Goal: Information Seeking & Learning: Learn about a topic

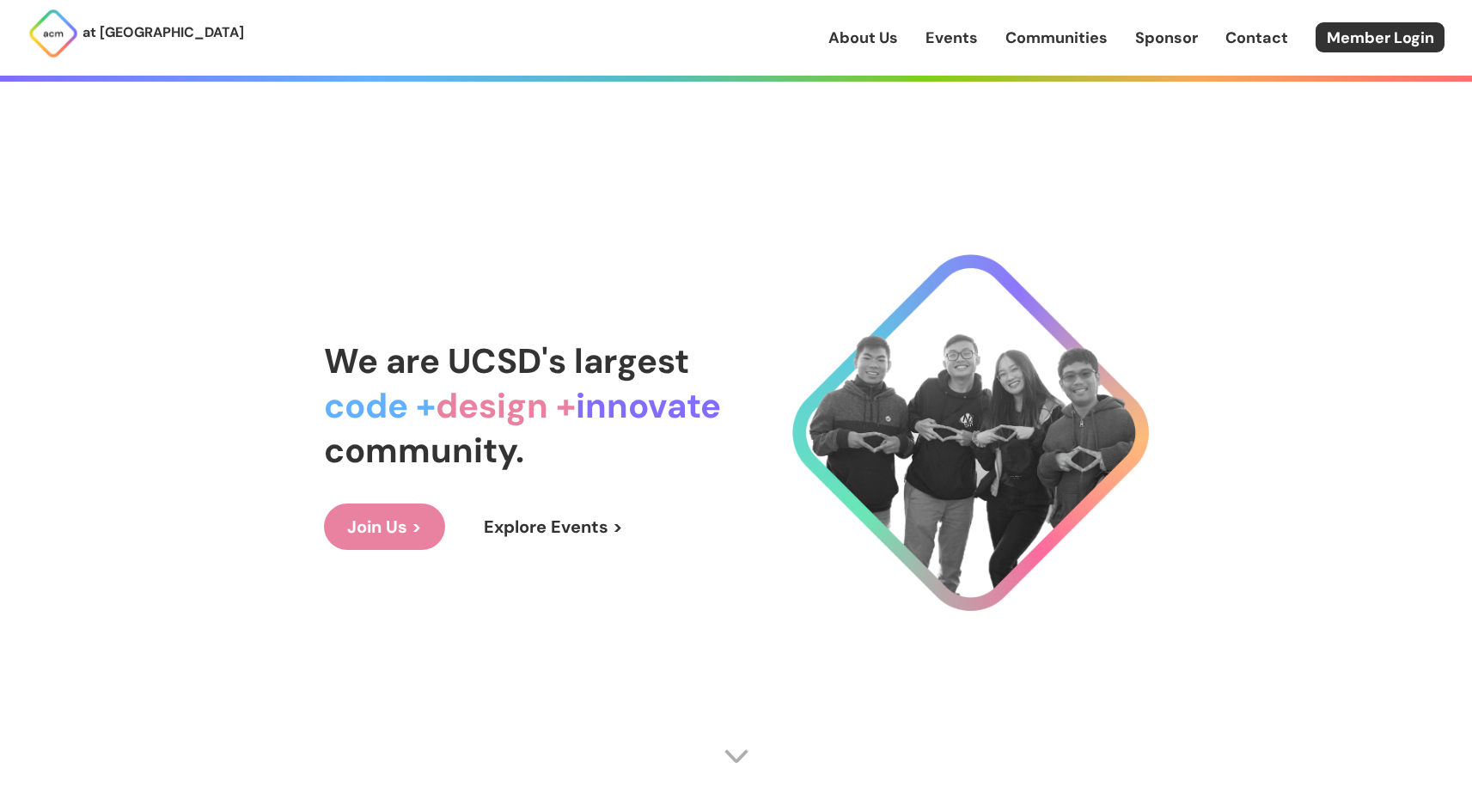
click at [955, 45] on link "Events" at bounding box center [952, 37] width 53 height 23
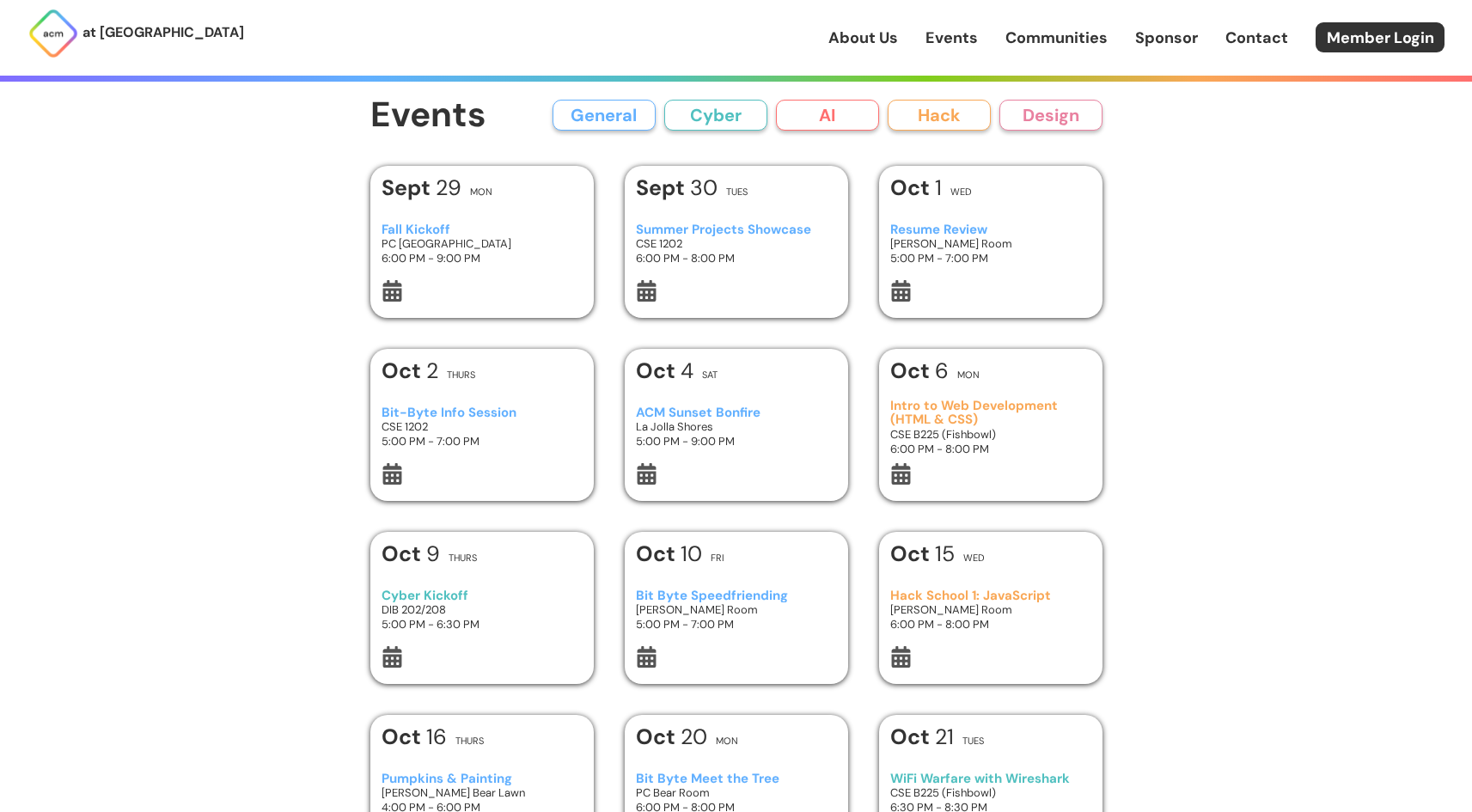
click at [428, 230] on h3 "Fall Kickoff" at bounding box center [481, 230] width 200 height 15
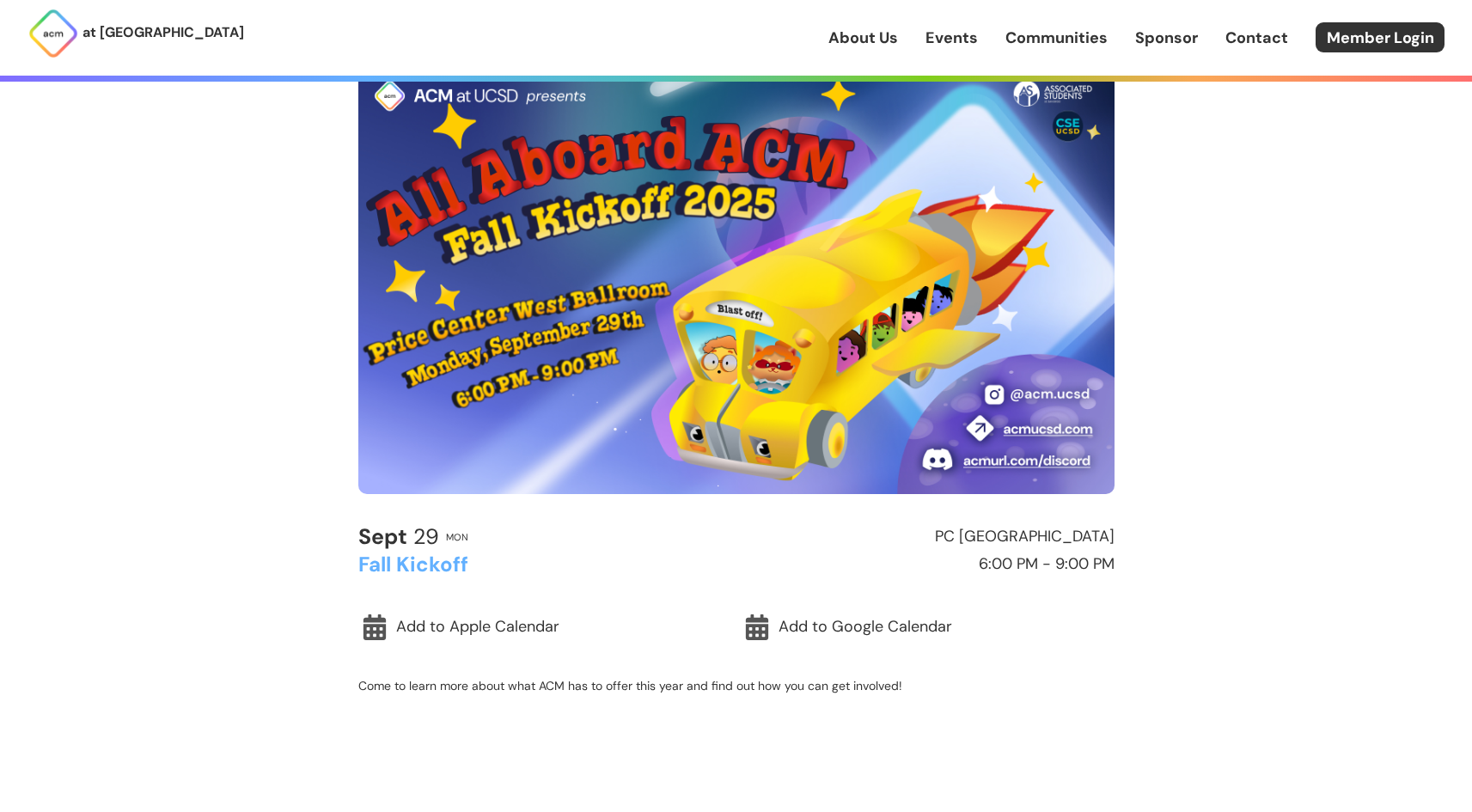
scroll to position [103, 0]
click at [1041, 429] on img at bounding box center [736, 283] width 756 height 426
click at [1030, 464] on img at bounding box center [736, 283] width 756 height 426
